Goal: Check status: Check status

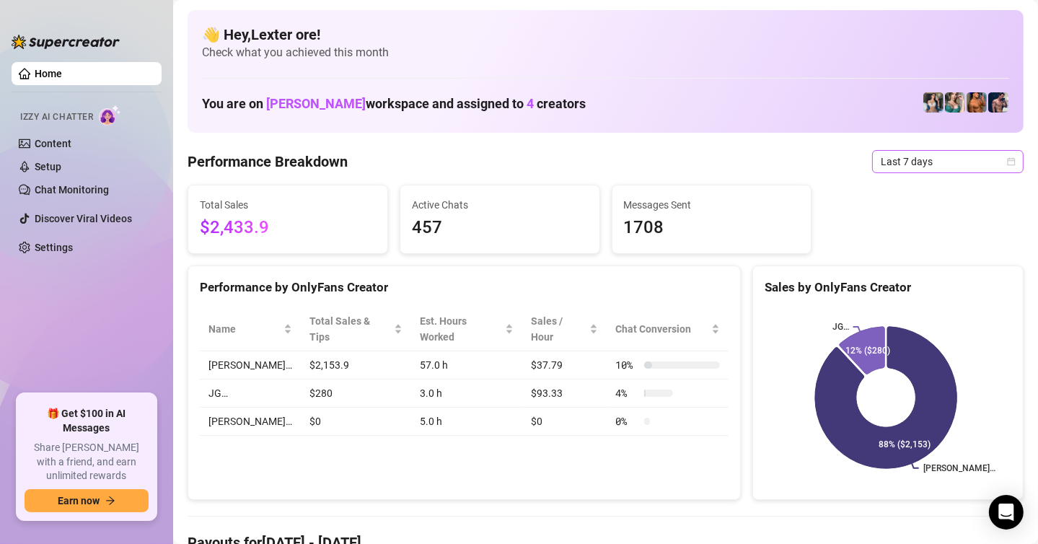
drag, startPoint x: 954, startPoint y: 159, endPoint x: 963, endPoint y: 159, distance: 9.4
click at [953, 159] on span "Last 7 days" at bounding box center [948, 162] width 134 height 22
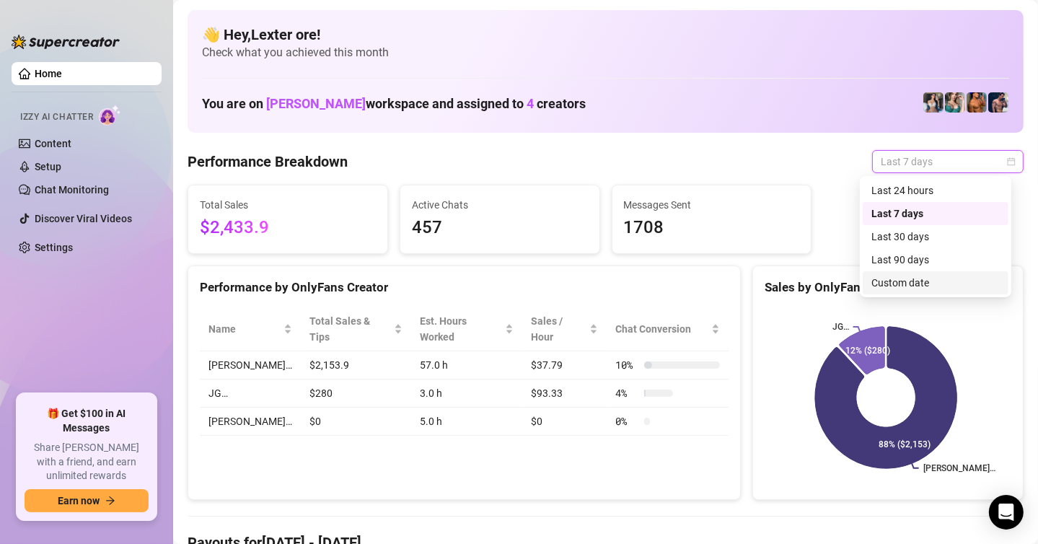
click at [925, 281] on div "Custom date" at bounding box center [935, 283] width 128 height 16
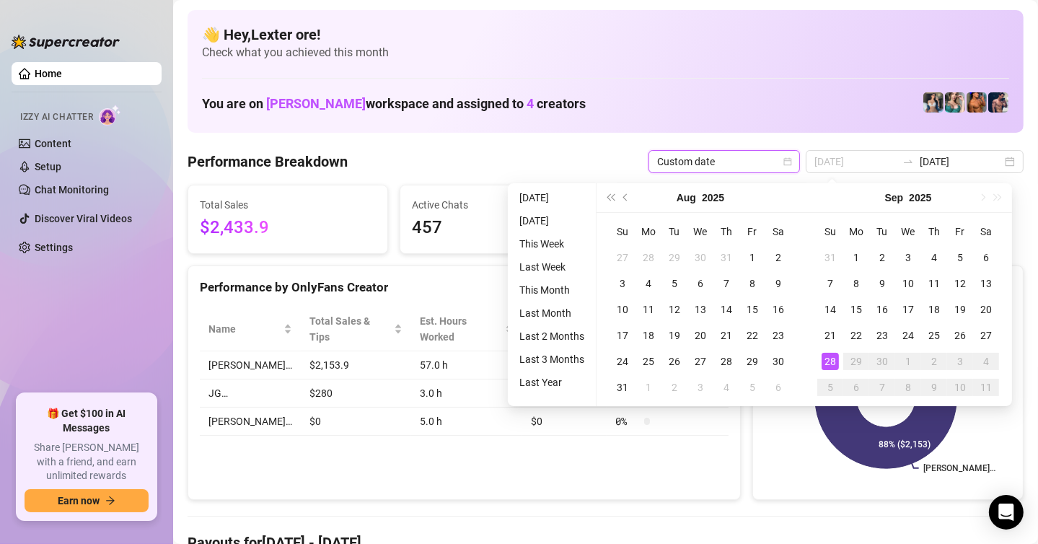
type input "[DATE]"
click at [829, 357] on div "28" at bounding box center [830, 361] width 17 height 17
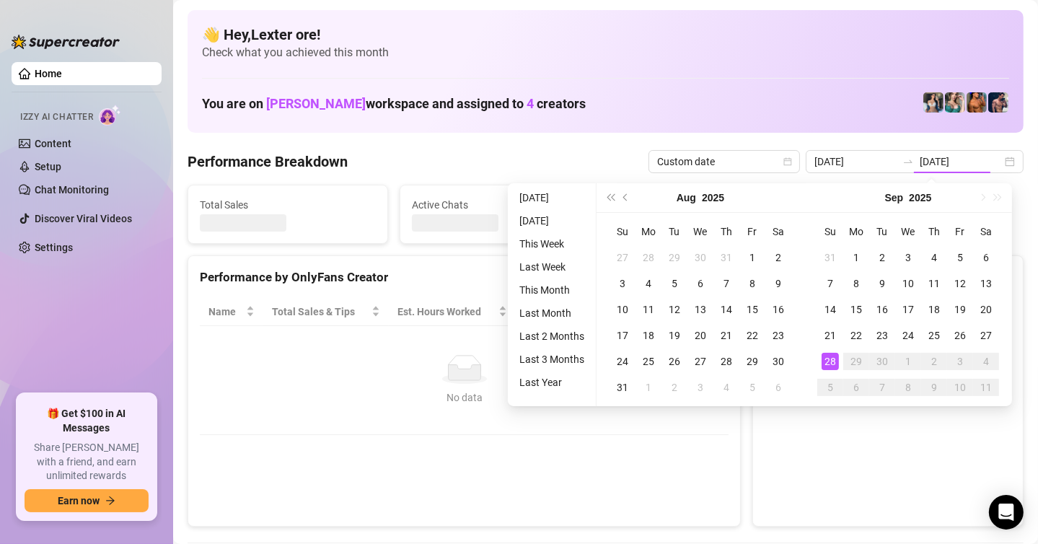
type input "[DATE]"
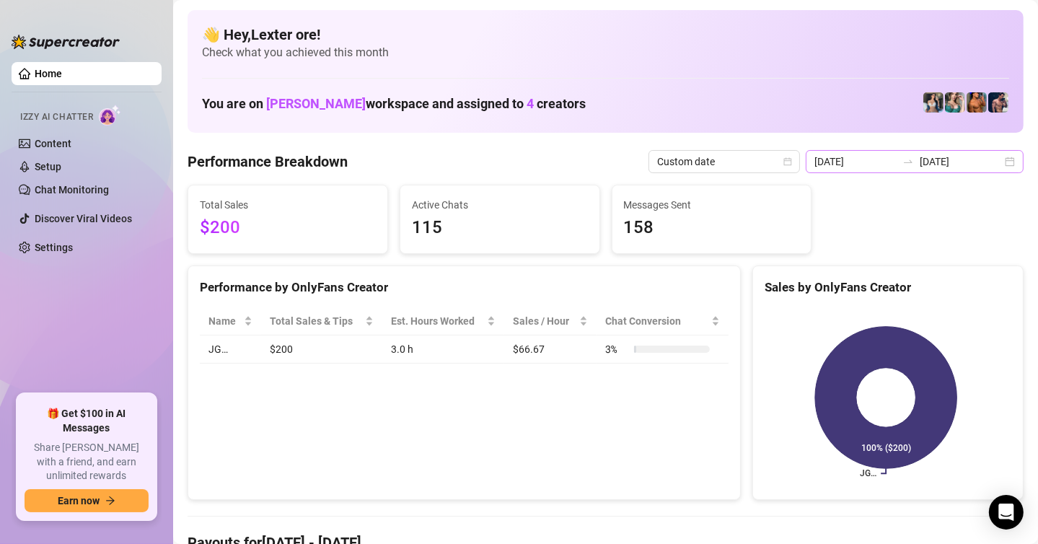
click at [991, 162] on div "[DATE] [DATE]" at bounding box center [915, 161] width 218 height 23
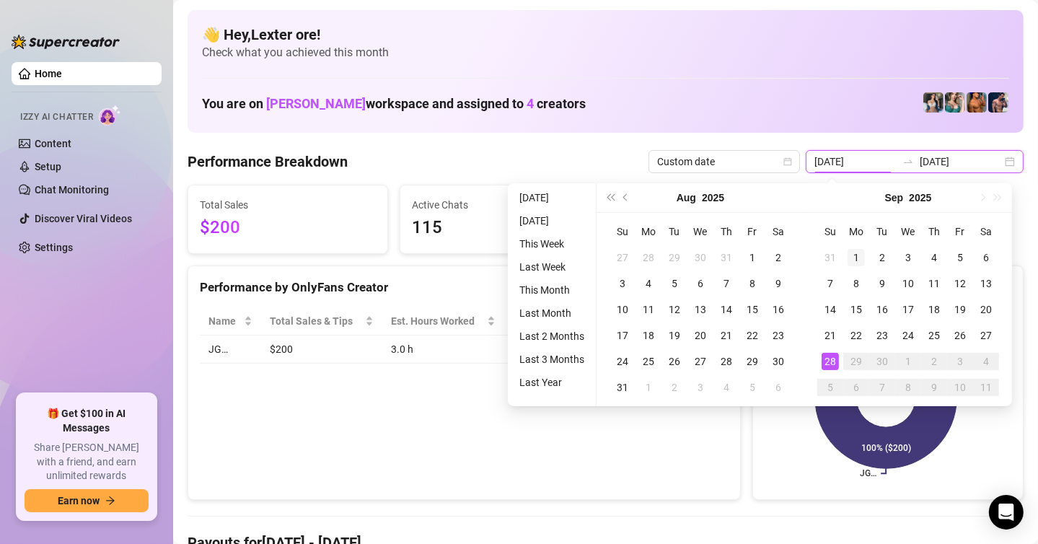
type input "[DATE]"
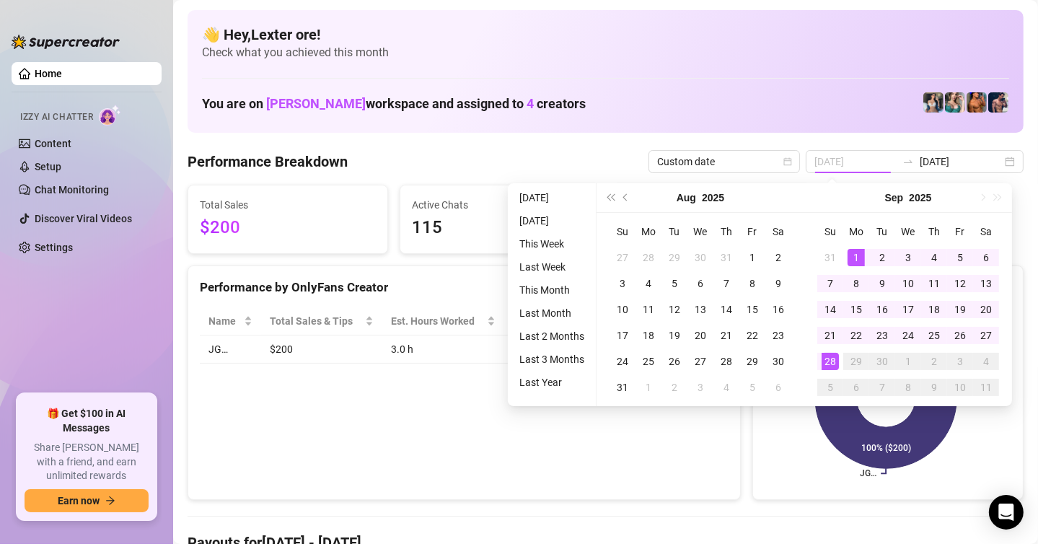
click at [857, 252] on div "1" at bounding box center [856, 257] width 17 height 17
type input "[DATE]"
click at [830, 357] on div "28" at bounding box center [830, 361] width 17 height 17
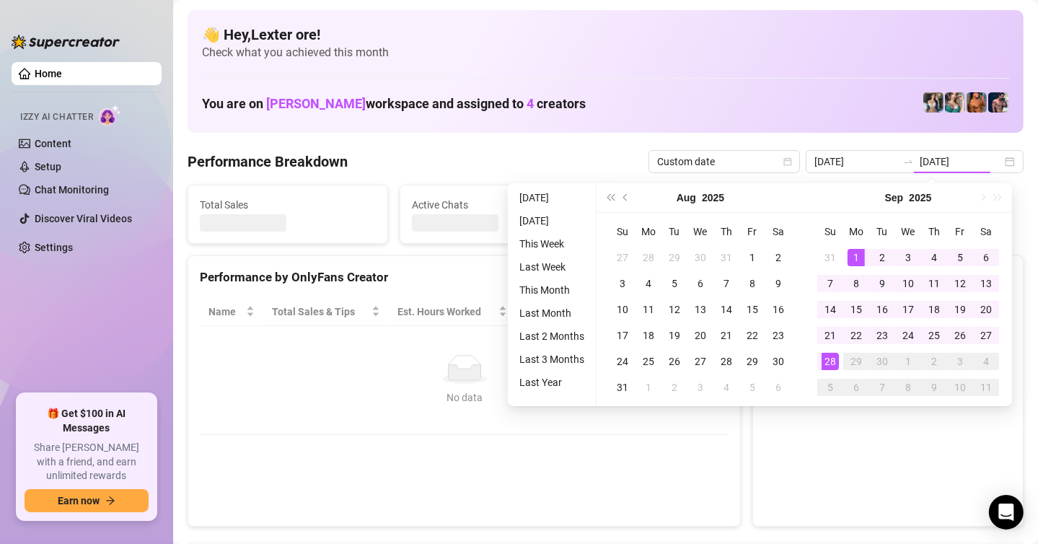
type input "[DATE]"
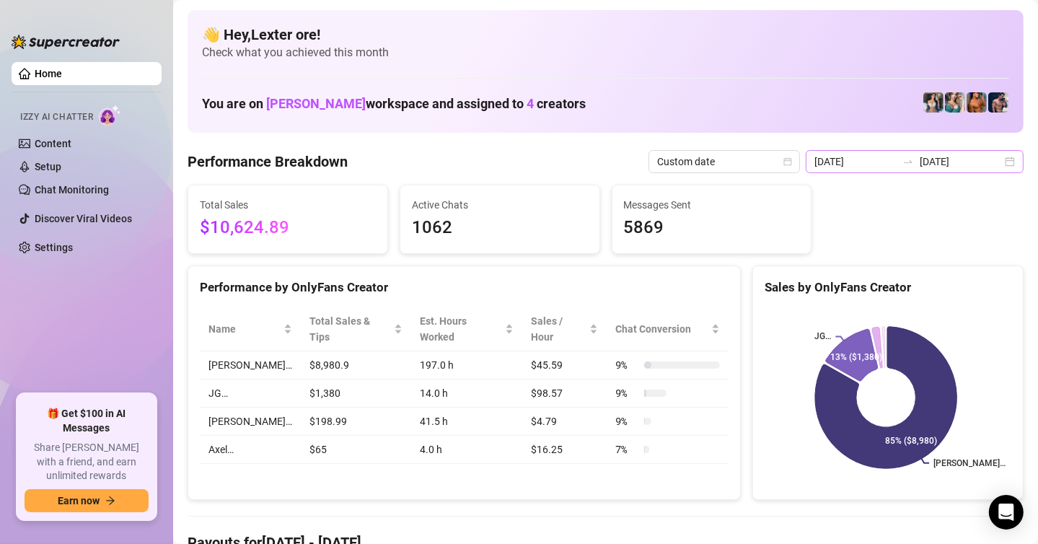
click at [1004, 162] on div "[DATE] [DATE]" at bounding box center [915, 161] width 218 height 23
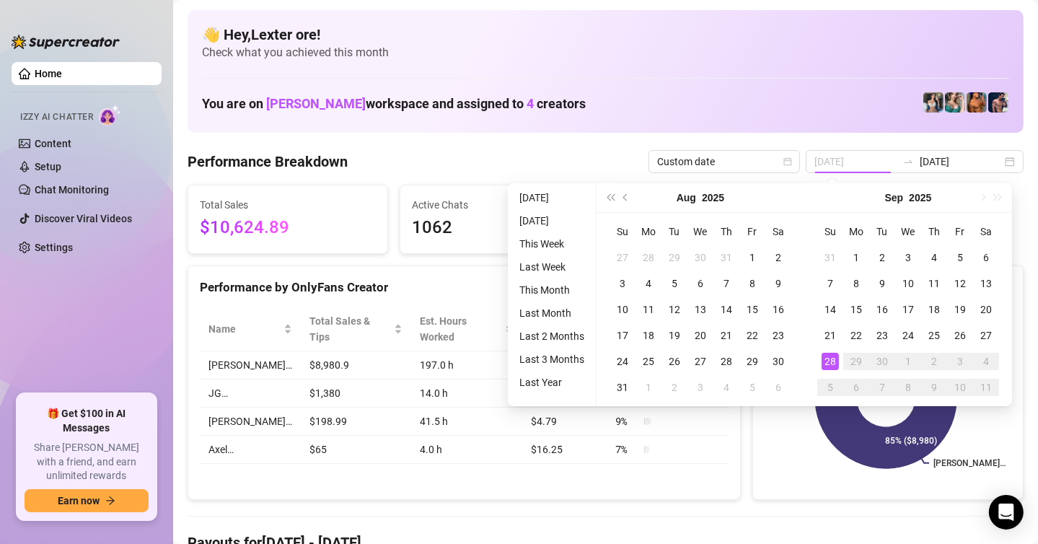
click at [832, 356] on div "28" at bounding box center [830, 361] width 17 height 17
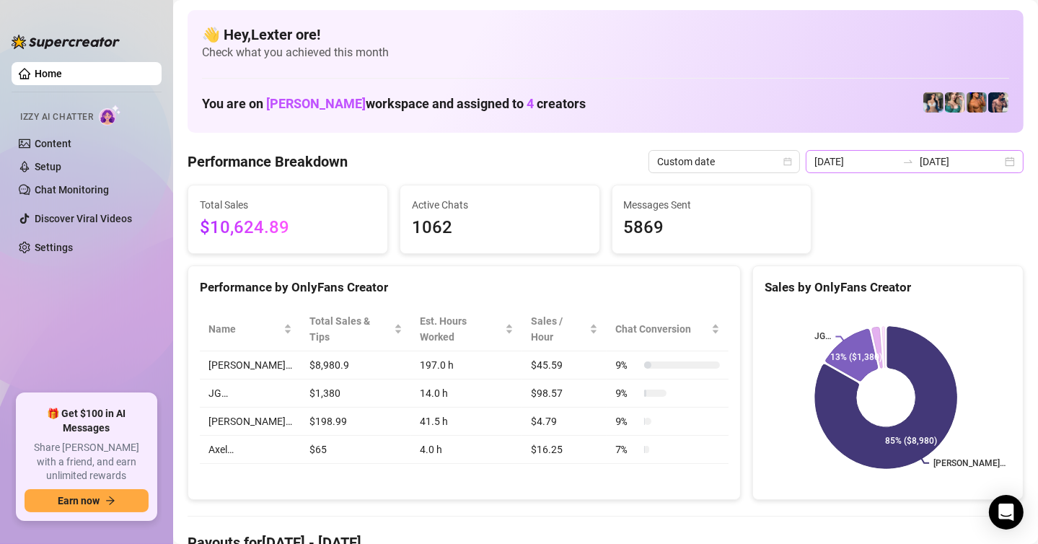
click at [939, 150] on div "[DATE] [DATE]" at bounding box center [915, 161] width 218 height 23
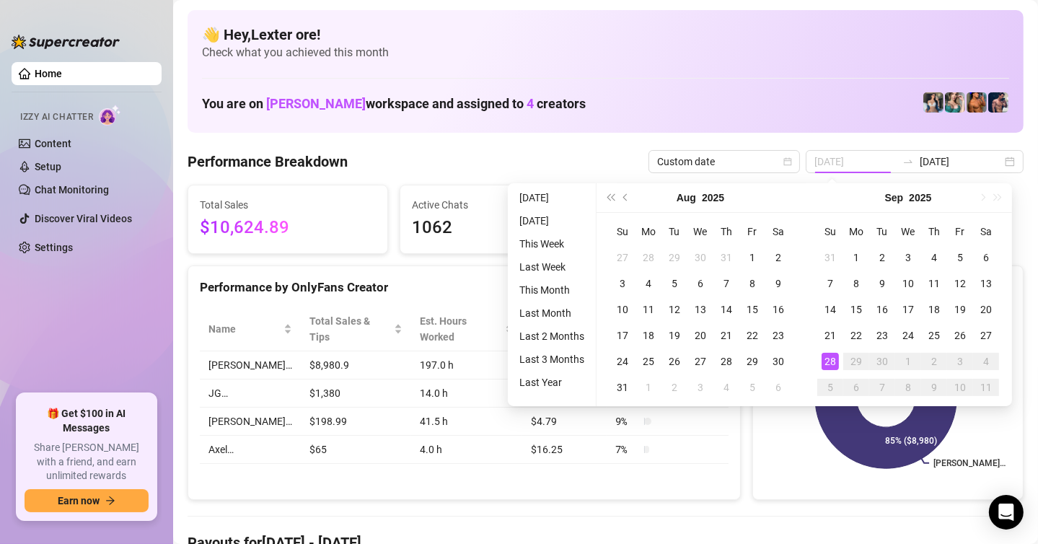
click at [830, 354] on div "28" at bounding box center [830, 361] width 17 height 17
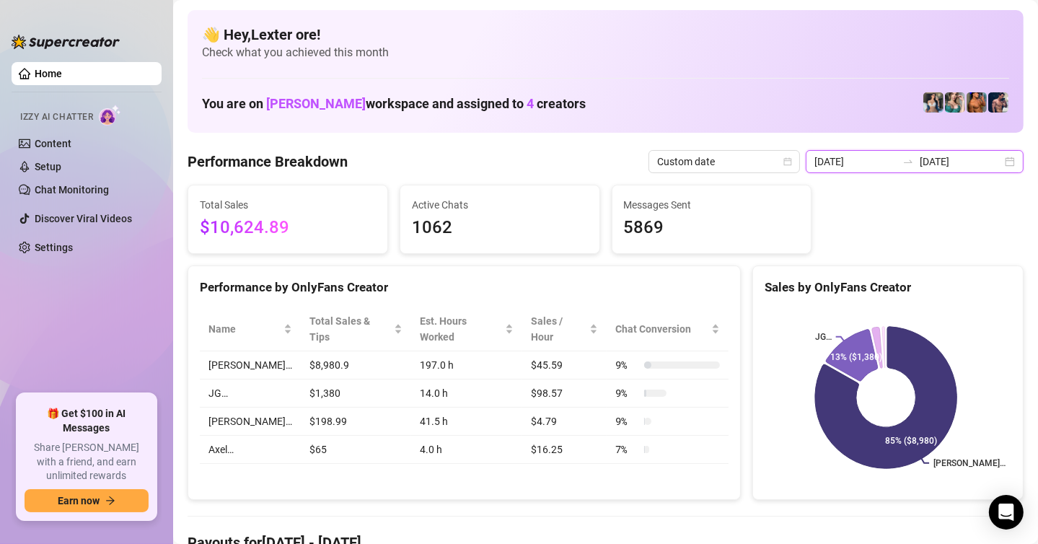
click at [856, 154] on input "[DATE]" at bounding box center [855, 162] width 82 height 16
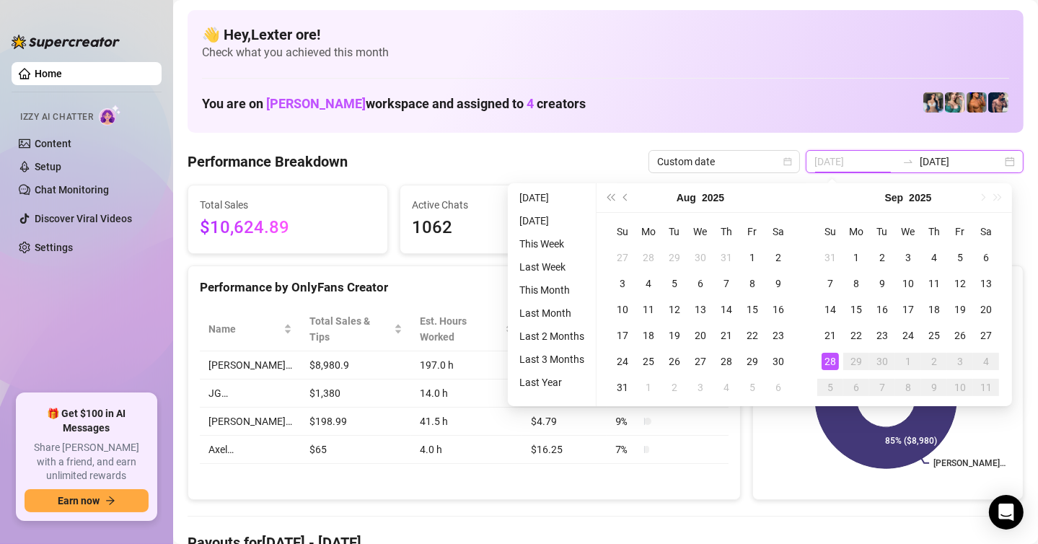
type input "[DATE]"
click at [822, 361] on div "28" at bounding box center [830, 361] width 17 height 17
click at [753, 451] on div "[PERSON_NAME]… JG… 85% ($8,980) 13% ($1,380)" at bounding box center [888, 397] width 270 height 203
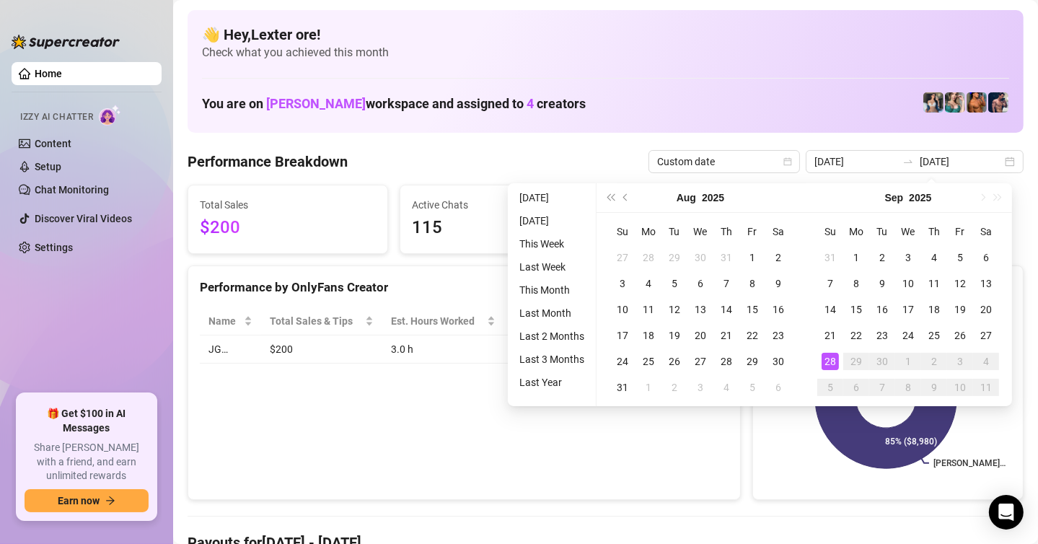
type input "[DATE]"
